Goal: Check status: Check status

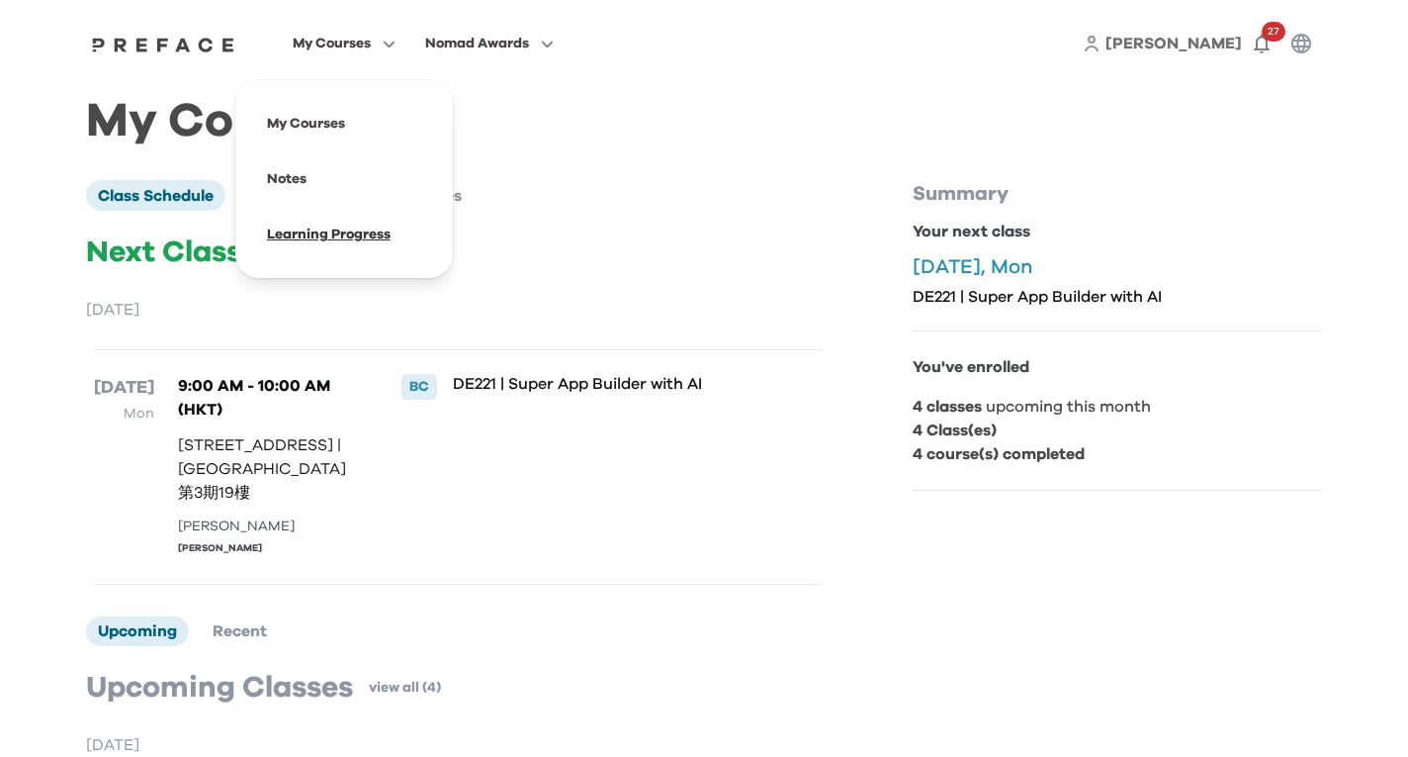
click at [304, 223] on span at bounding box center [344, 234] width 186 height 55
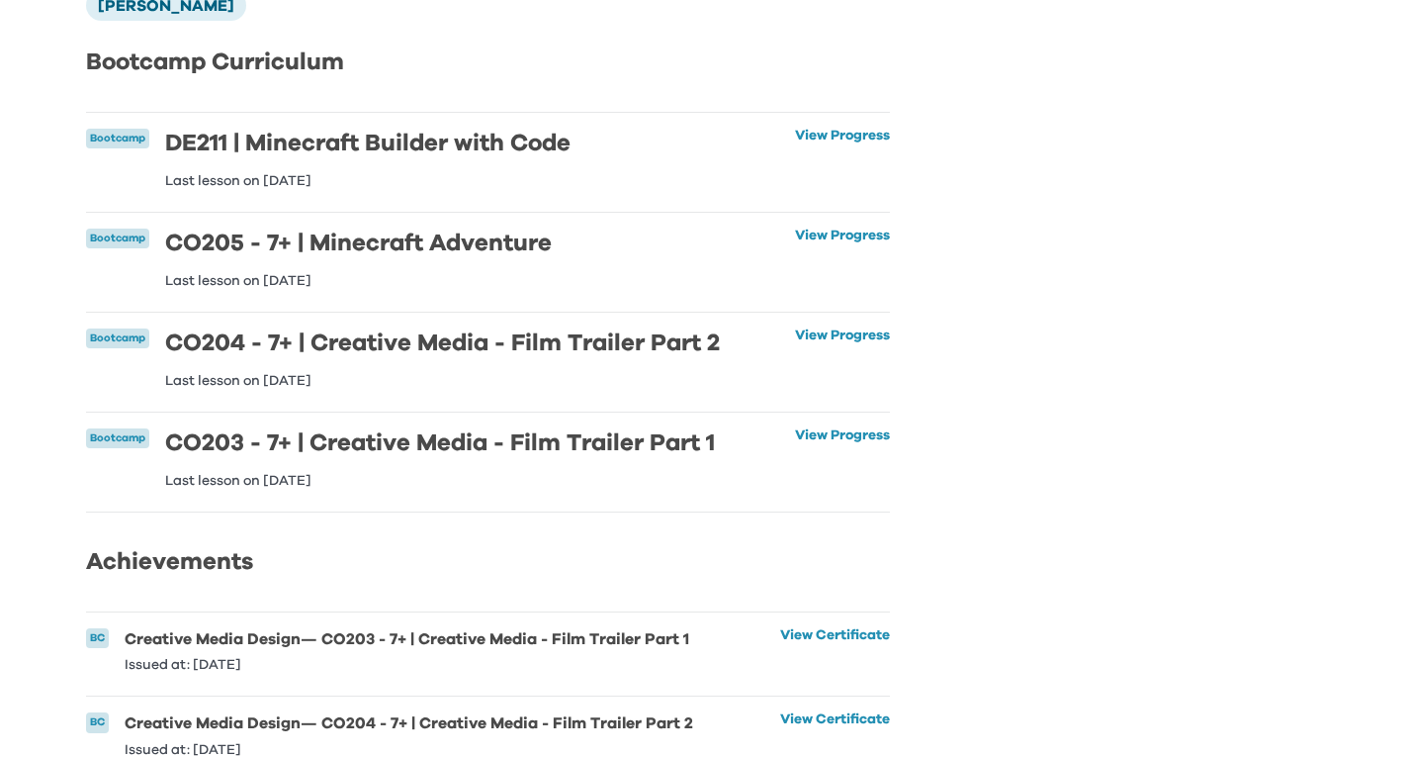
scroll to position [189, 0]
click at [830, 142] on link "View Progress" at bounding box center [842, 159] width 95 height 59
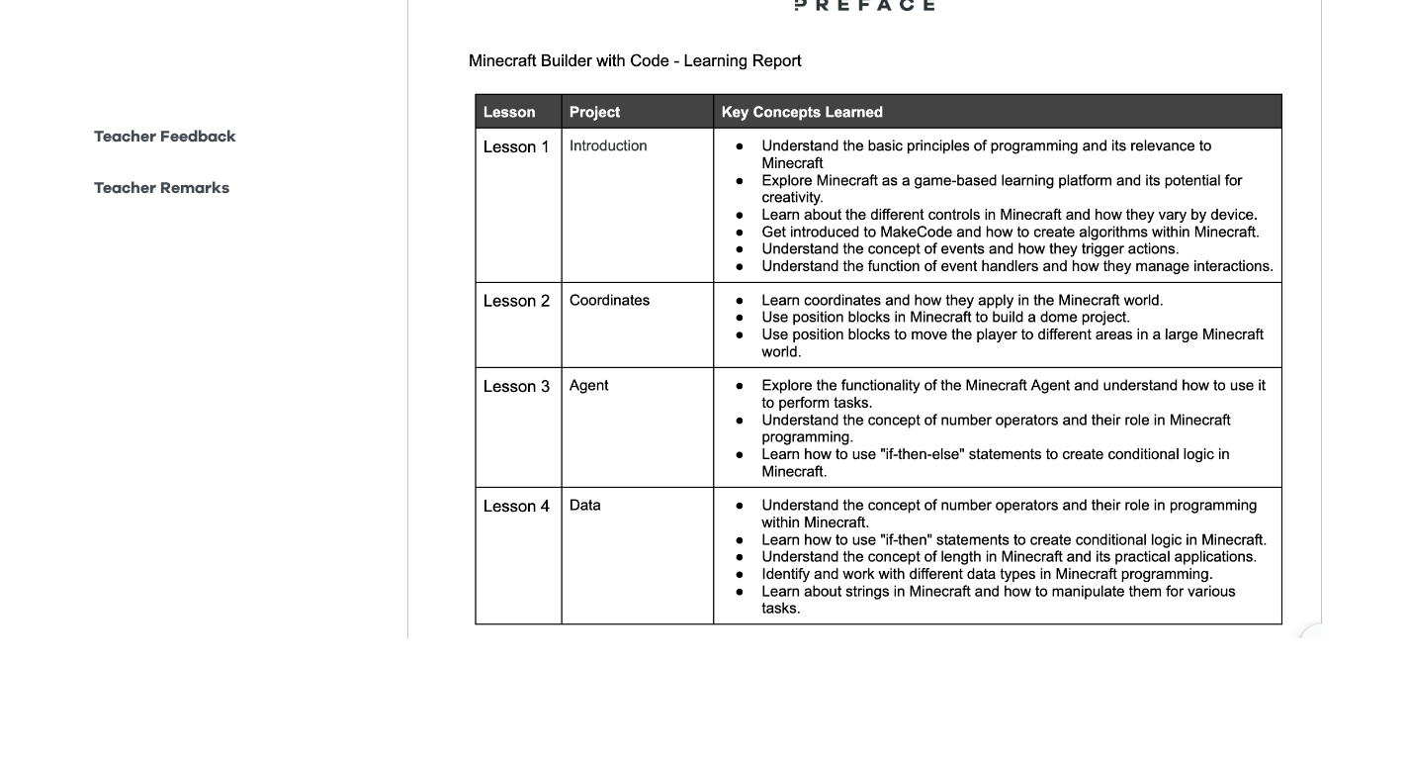
scroll to position [525, 0]
